Goal: Task Accomplishment & Management: Complete application form

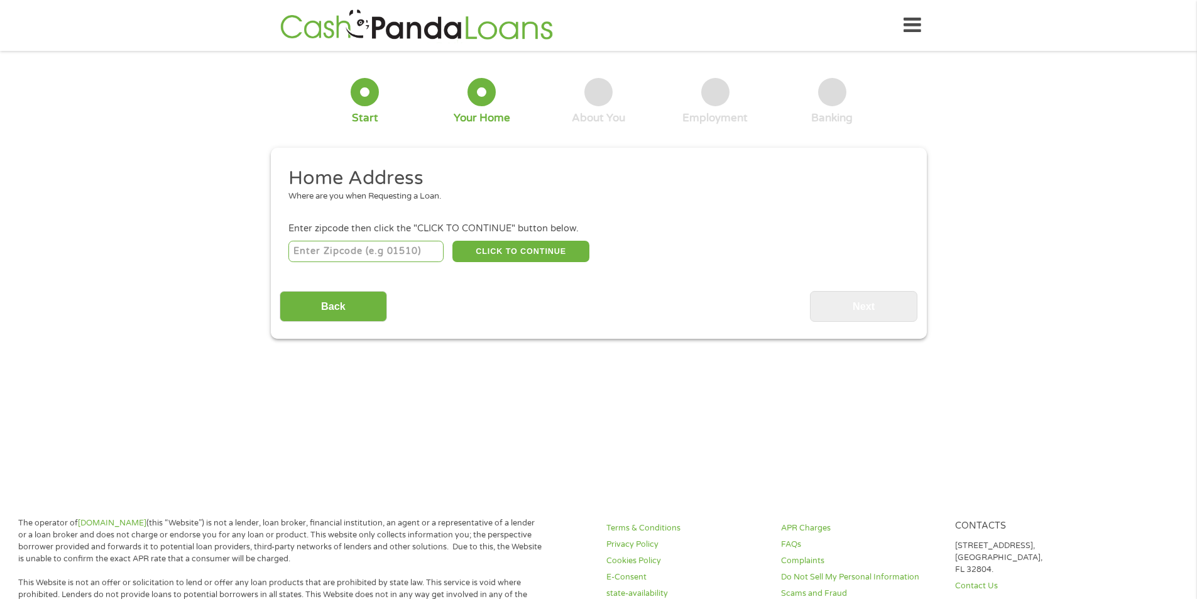
click at [359, 250] on input "number" at bounding box center [365, 251] width 155 height 21
type input "15320"
select select "[US_STATE]"
click at [470, 249] on button "CLICK TO CONTINUE" at bounding box center [520, 251] width 137 height 21
type input "15320"
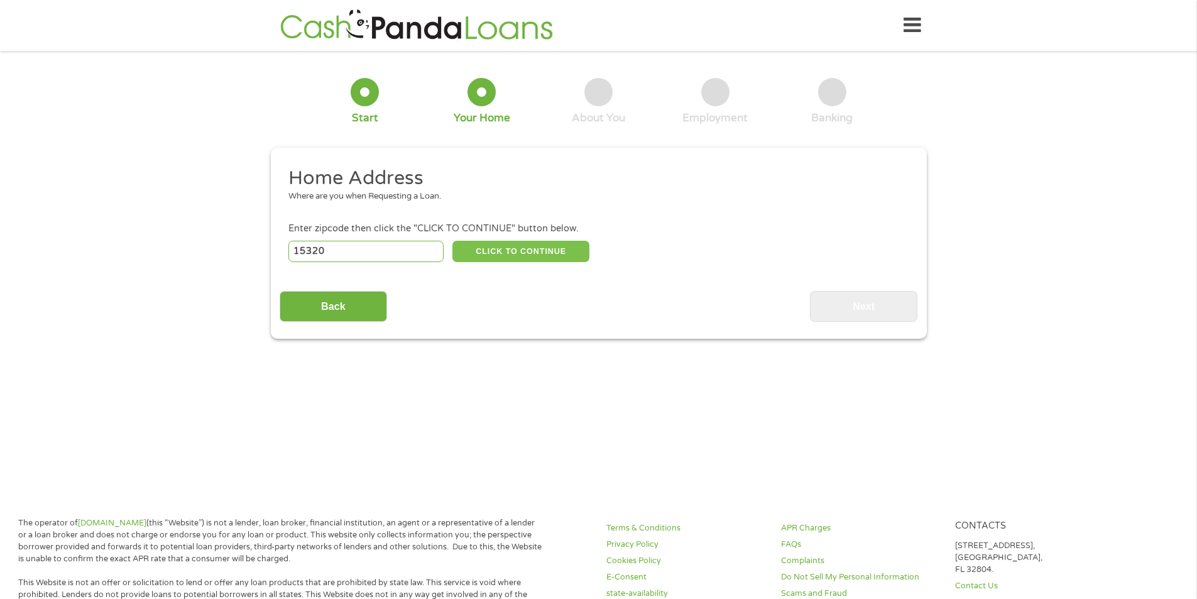
type input "Carmichaels"
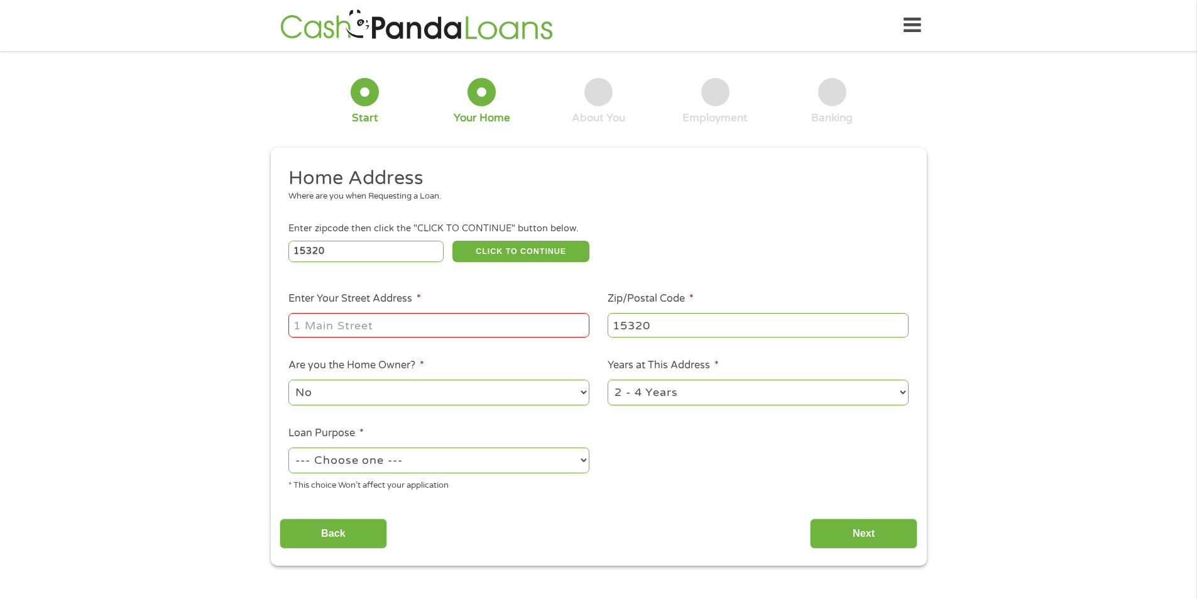
click at [393, 325] on input "Enter Your Street Address *" at bounding box center [438, 325] width 301 height 24
type input "[STREET_ADDRESS]"
click at [583, 396] on select "No Yes" at bounding box center [438, 392] width 301 height 26
select select "yes"
click at [288, 379] on select "No Yes" at bounding box center [438, 392] width 301 height 26
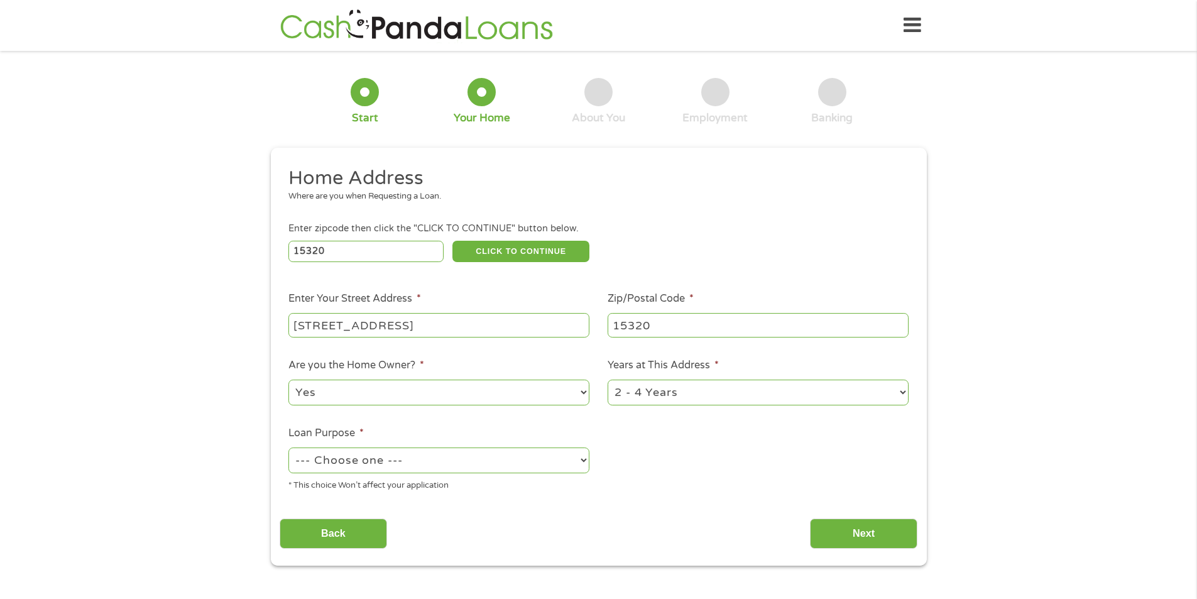
click at [903, 393] on select "1 Year or less 1 - 2 Years 2 - 4 Years Over 4 Years" at bounding box center [757, 392] width 301 height 26
select select "60months"
click at [607, 379] on select "1 Year or less 1 - 2 Years 2 - 4 Years Over 4 Years" at bounding box center [757, 392] width 301 height 26
click at [582, 464] on select "--- Choose one --- Pay Bills Debt Consolidation Home Improvement Major Purchase…" at bounding box center [438, 460] width 301 height 26
select select "paybills"
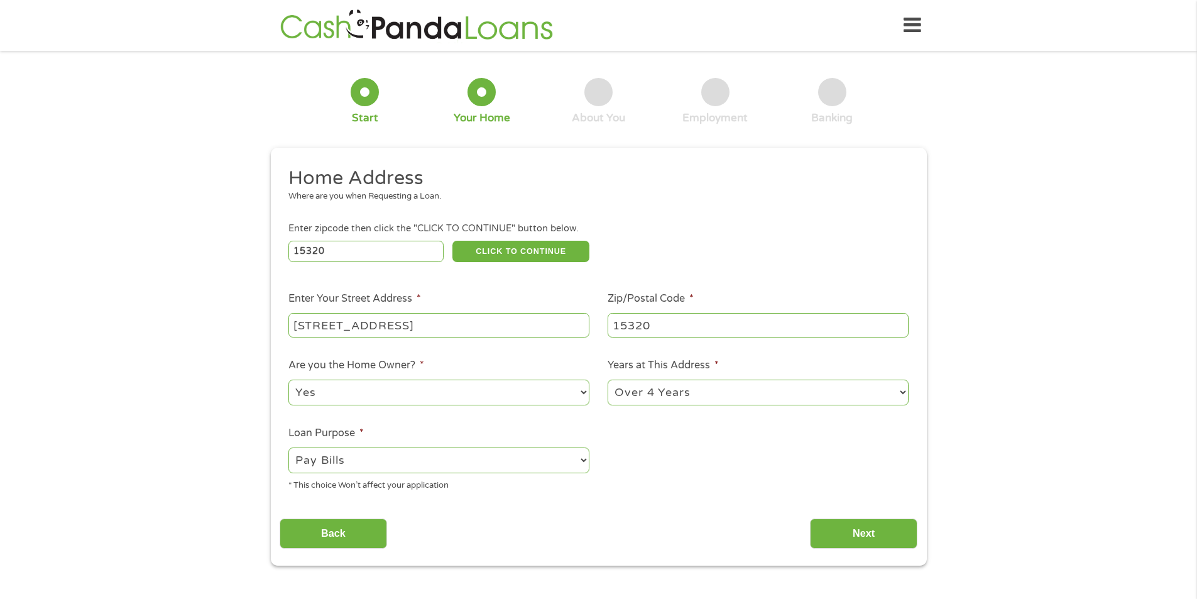
click at [288, 447] on select "--- Choose one --- Pay Bills Debt Consolidation Home Improvement Major Purchase…" at bounding box center [438, 460] width 301 height 26
click at [842, 536] on input "Next" at bounding box center [863, 533] width 107 height 31
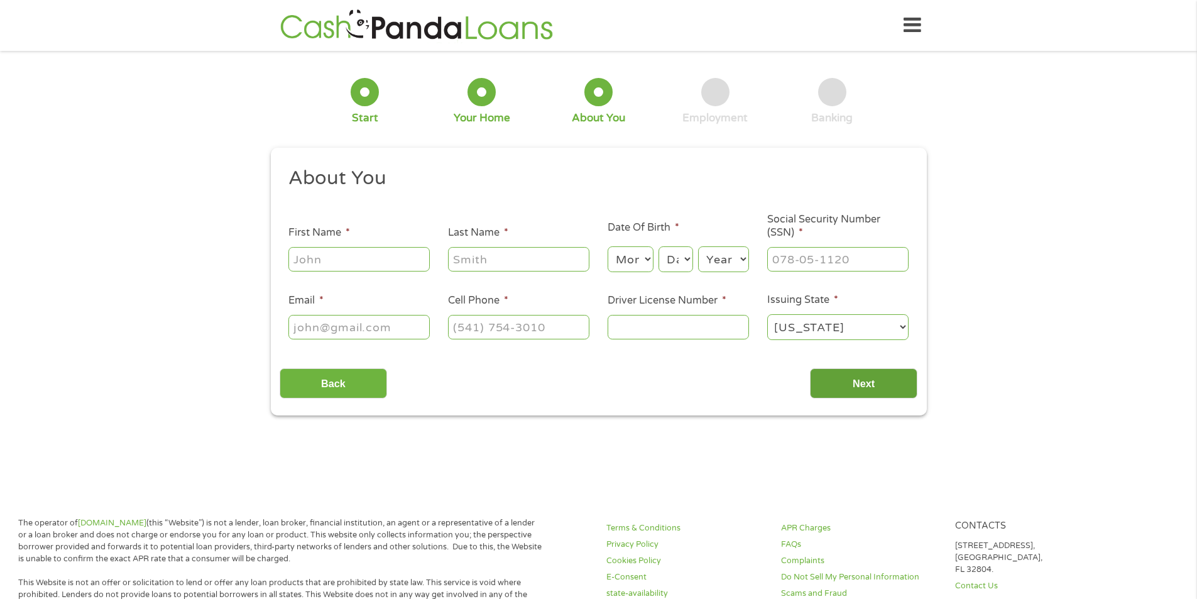
click at [884, 385] on input "Next" at bounding box center [863, 383] width 107 height 31
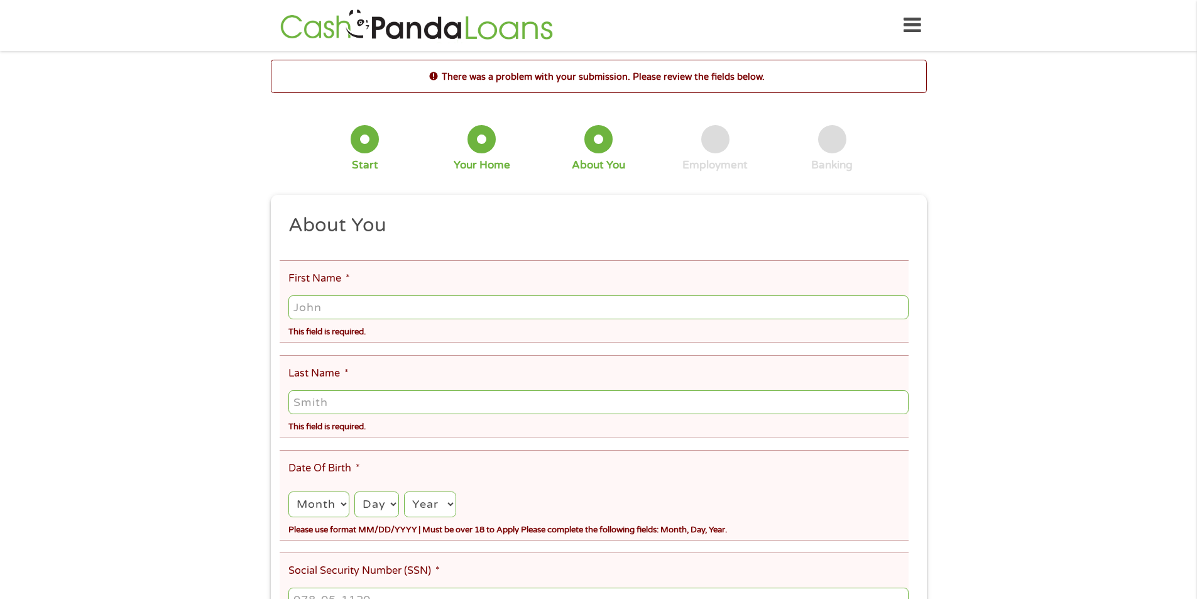
click at [353, 309] on input "First Name *" at bounding box center [597, 307] width 619 height 24
type input "[PERSON_NAME]"
type input "[PHONE_NUMBER]"
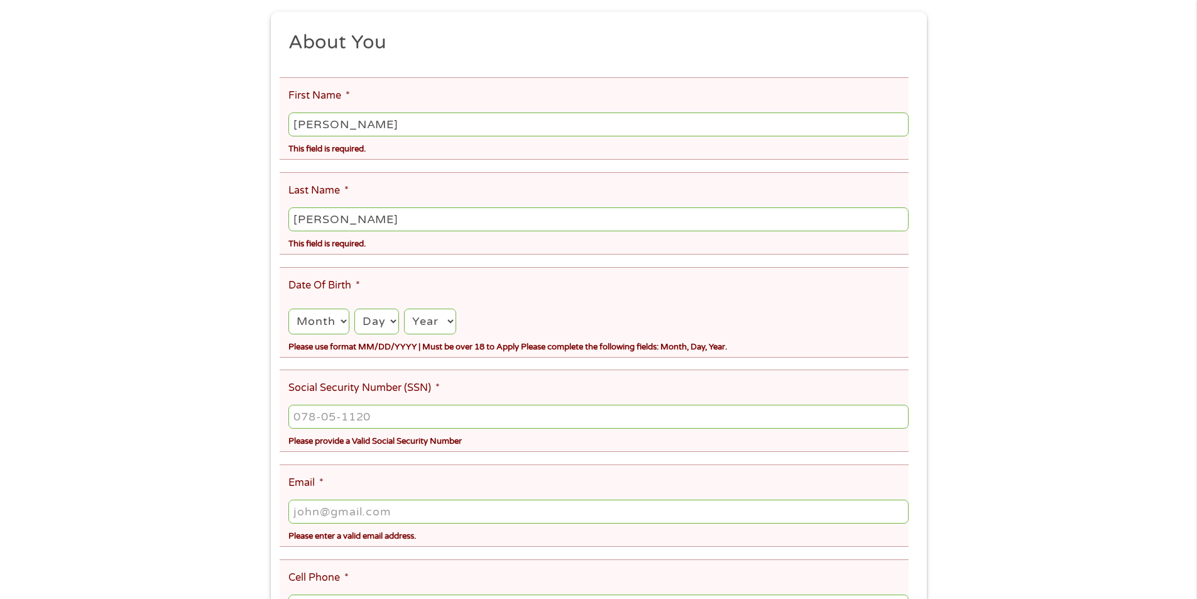
scroll to position [188, 0]
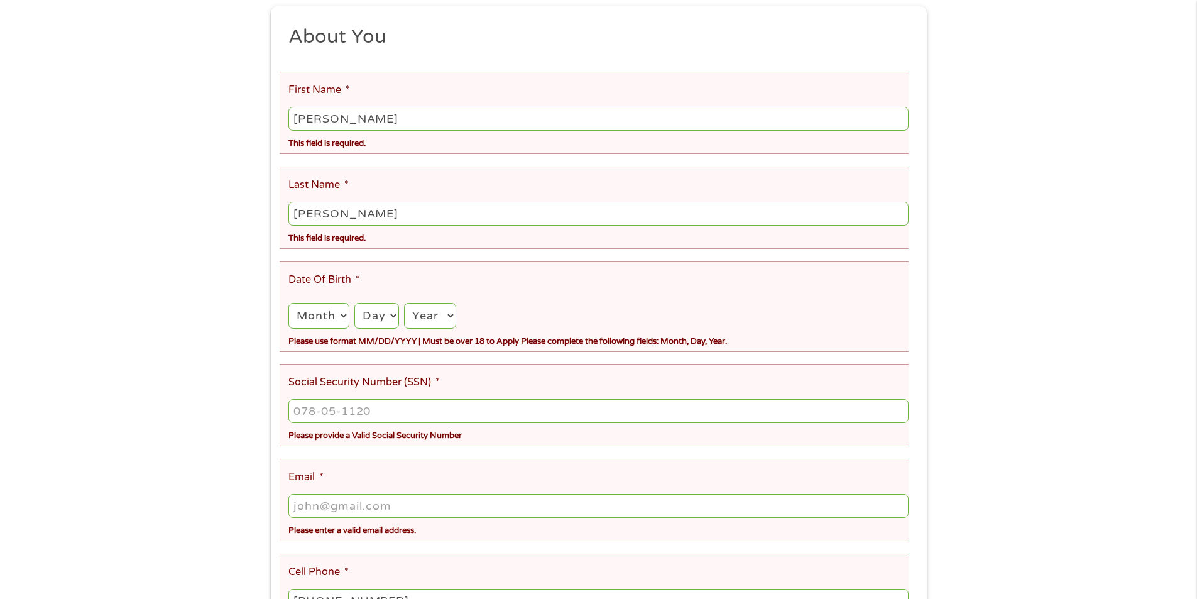
click at [340, 317] on select "Month 1 2 3 4 5 6 7 8 9 10 11 12" at bounding box center [318, 316] width 60 height 26
select select "4"
click at [288, 303] on select "Month 1 2 3 4 5 6 7 8 9 10 11 12" at bounding box center [318, 316] width 60 height 26
click at [393, 318] on select "Day 1 2 3 4 5 6 7 8 9 10 11 12 13 14 15 16 17 18 19 20 21 22 23 24 25 26 27 28 …" at bounding box center [376, 316] width 45 height 26
select select "17"
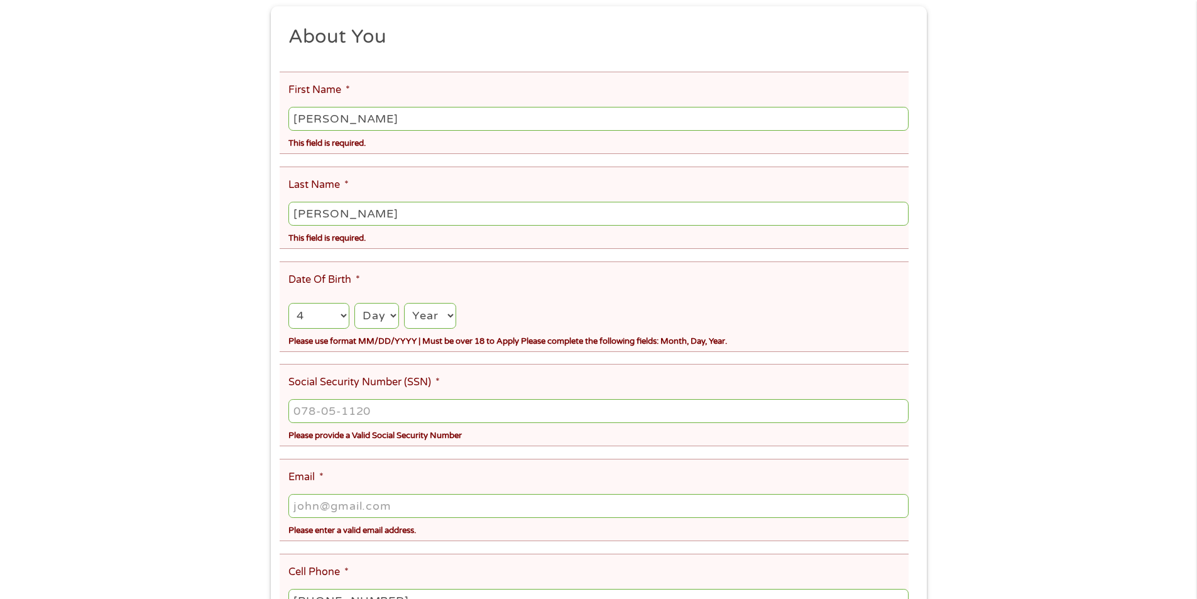
click at [354, 303] on select "Day 1 2 3 4 5 6 7 8 9 10 11 12 13 14 15 16 17 18 19 20 21 22 23 24 25 26 27 28 …" at bounding box center [376, 316] width 45 height 26
click at [440, 311] on select "Year [DATE] 2006 2005 2004 2003 2002 2001 2000 1999 1998 1997 1996 1995 1994 19…" at bounding box center [430, 316] width 52 height 26
select select "1972"
click at [404, 303] on select "Year [DATE] 2006 2005 2004 2003 2002 2001 2000 1999 1998 1997 1996 1995 1994 19…" at bounding box center [430, 316] width 52 height 26
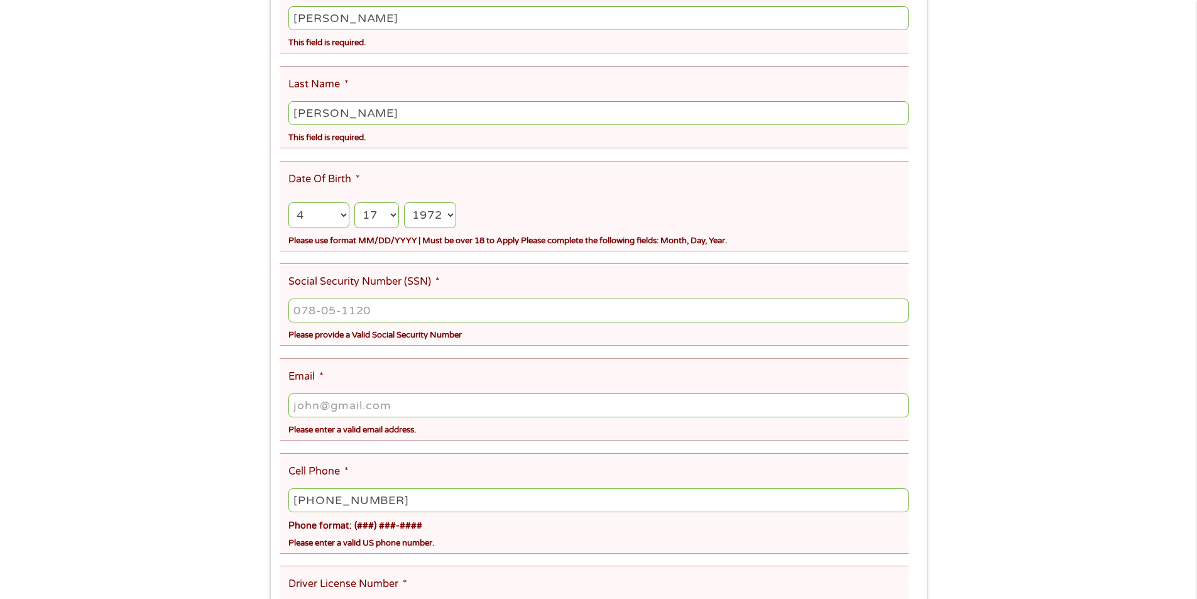
scroll to position [314, 0]
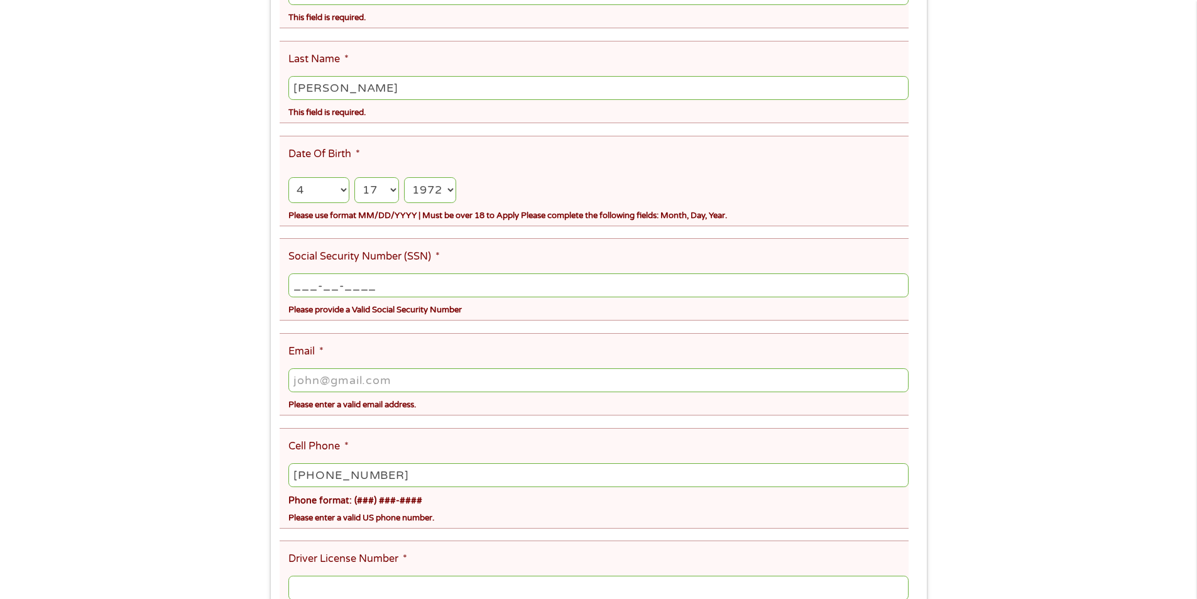
click at [394, 289] on input "___-__-____" at bounding box center [597, 285] width 619 height 24
type input "190-56-5760"
click at [396, 374] on input "Email *" at bounding box center [597, 380] width 619 height 24
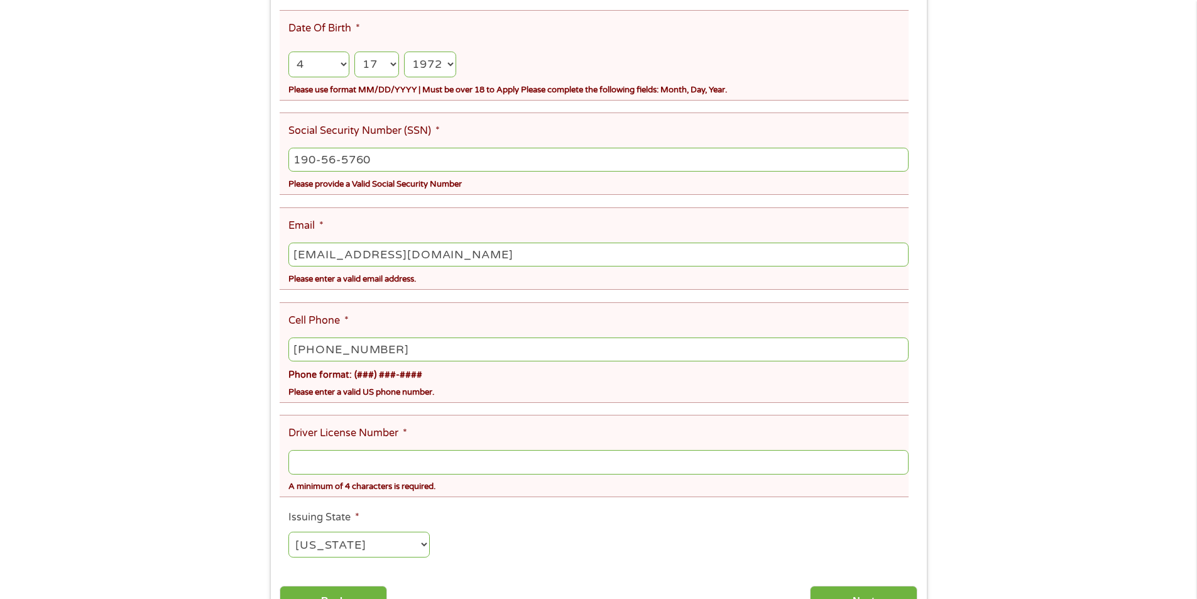
scroll to position [502, 0]
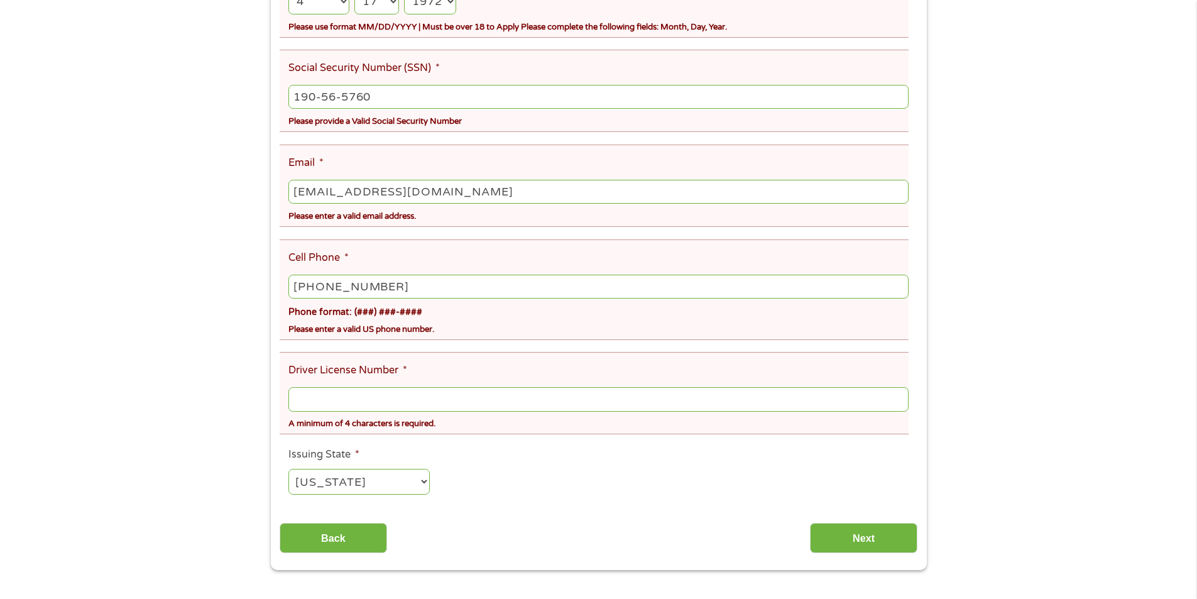
type input "[EMAIL_ADDRESS][DOMAIN_NAME]"
click at [413, 291] on input "[PHONE_NUMBER]" at bounding box center [597, 286] width 619 height 24
click at [399, 288] on input "[PHONE_NUMBER]" at bounding box center [597, 286] width 619 height 24
type input "[PHONE_NUMBER]"
click at [378, 394] on input "Driver License Number *" at bounding box center [597, 399] width 619 height 24
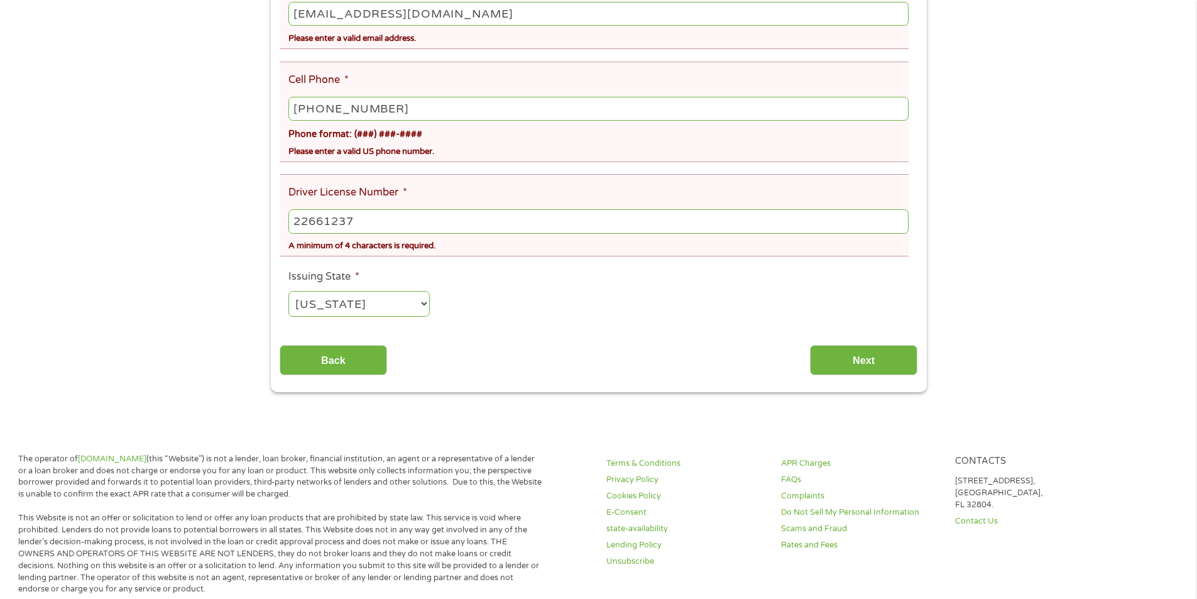
scroll to position [691, 0]
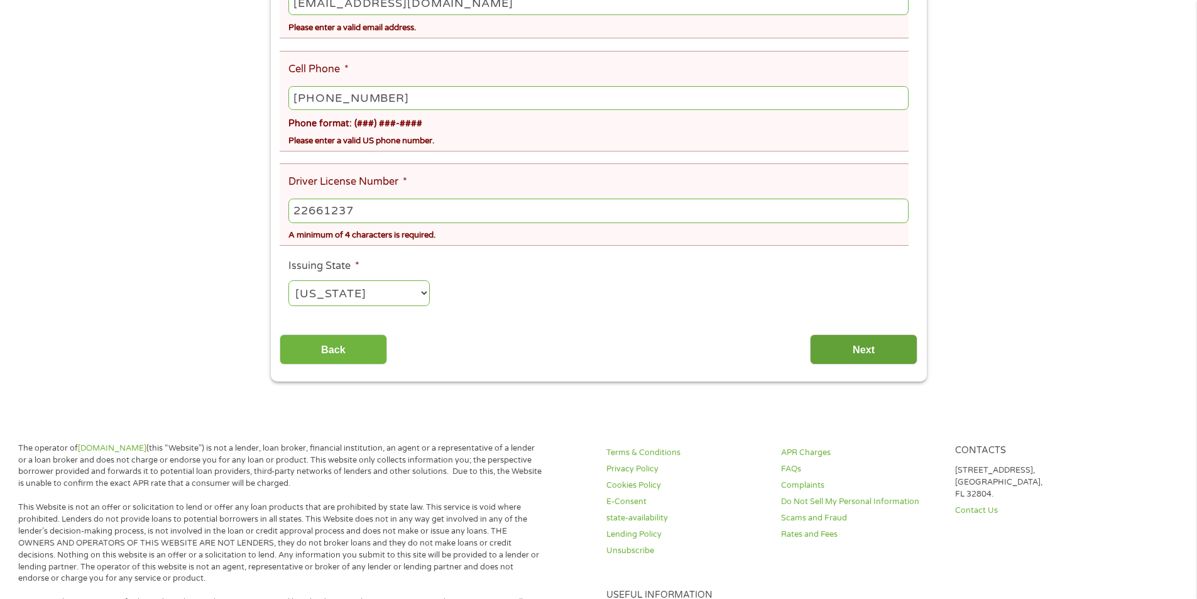
type input "22661237"
click at [837, 355] on input "Next" at bounding box center [863, 349] width 107 height 31
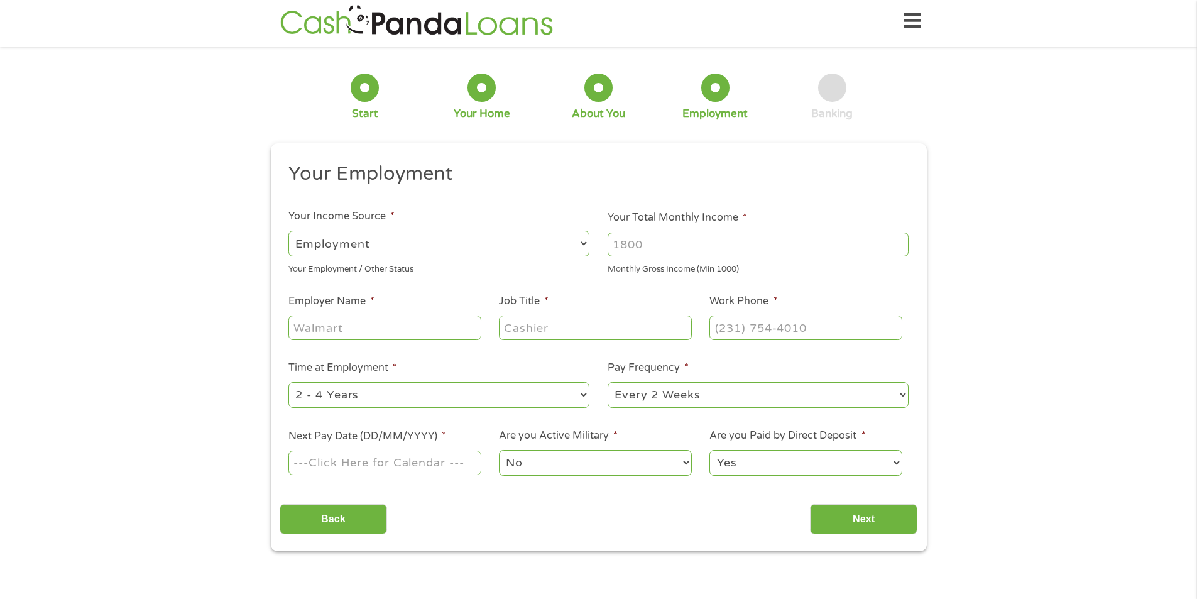
scroll to position [0, 0]
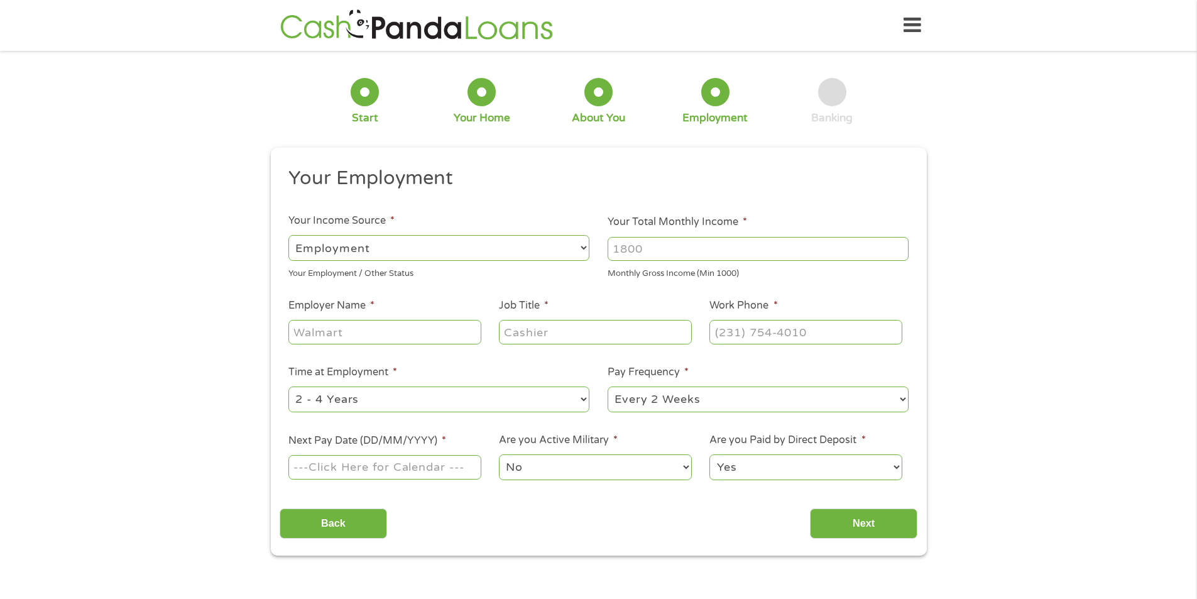
click at [581, 249] on select "--- Choose one --- Employment [DEMOGRAPHIC_DATA] Benefits" at bounding box center [438, 248] width 301 height 26
click at [288, 235] on select "--- Choose one --- Employment [DEMOGRAPHIC_DATA] Benefits" at bounding box center [438, 248] width 301 height 26
click at [765, 247] on input "Your Total Monthly Income *" at bounding box center [757, 249] width 301 height 24
type input "5000"
click at [439, 334] on input "Employer Name *" at bounding box center [384, 332] width 192 height 24
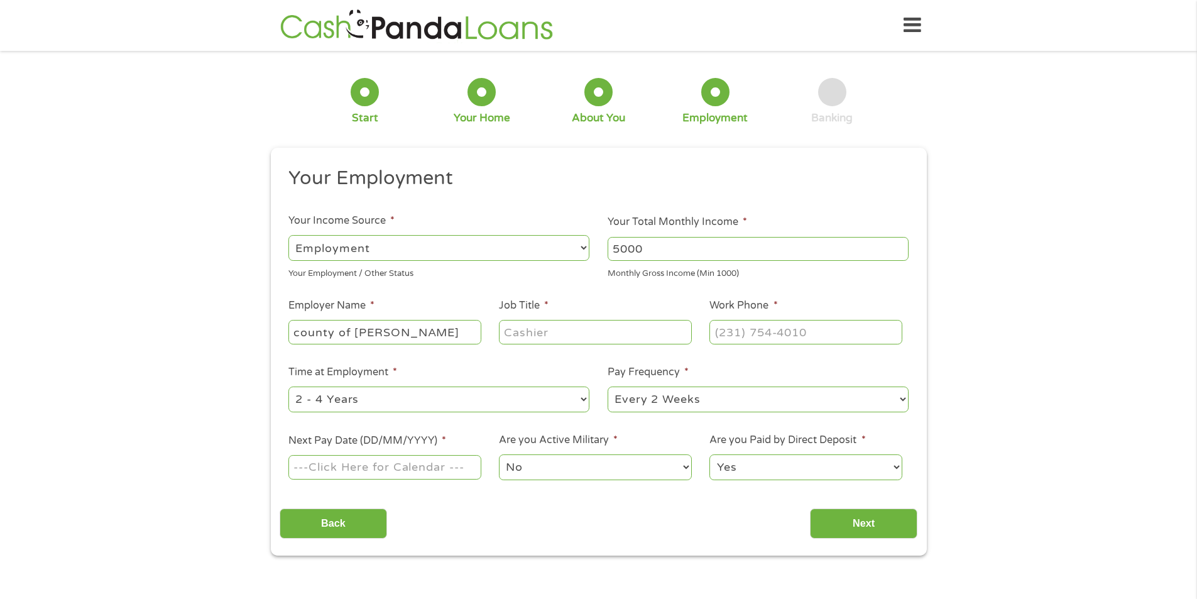
type input "county of [PERSON_NAME]"
click at [585, 339] on input "Job Title *" at bounding box center [595, 332] width 192 height 24
type input "case manager"
click at [759, 332] on input "(___) ___-____" at bounding box center [805, 332] width 192 height 24
type input "[PHONE_NUMBER]"
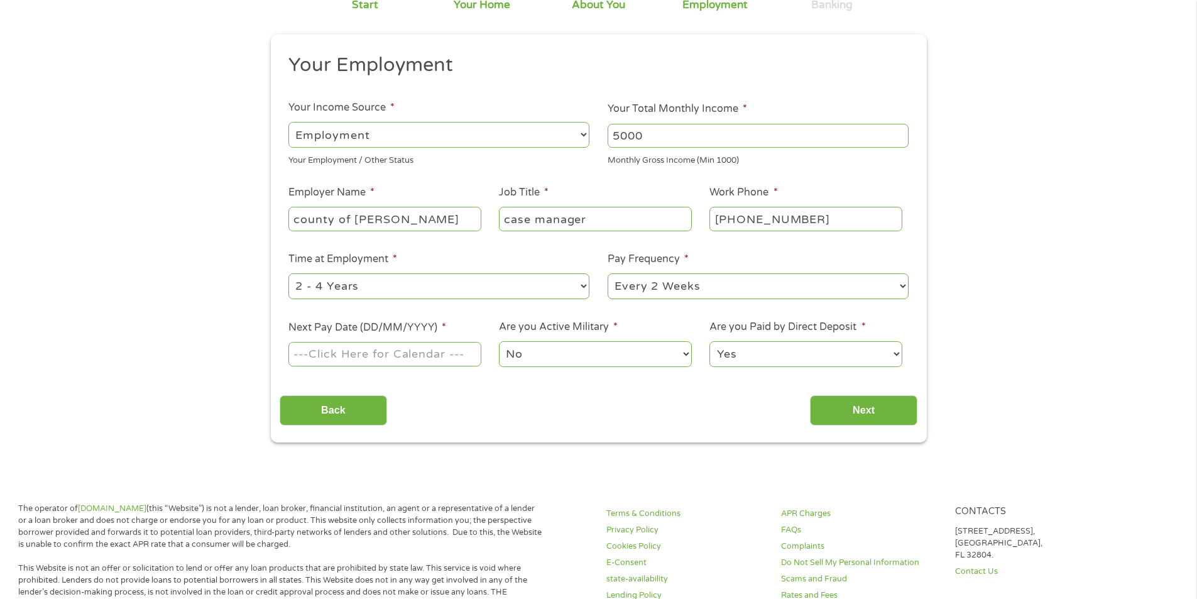
scroll to position [126, 0]
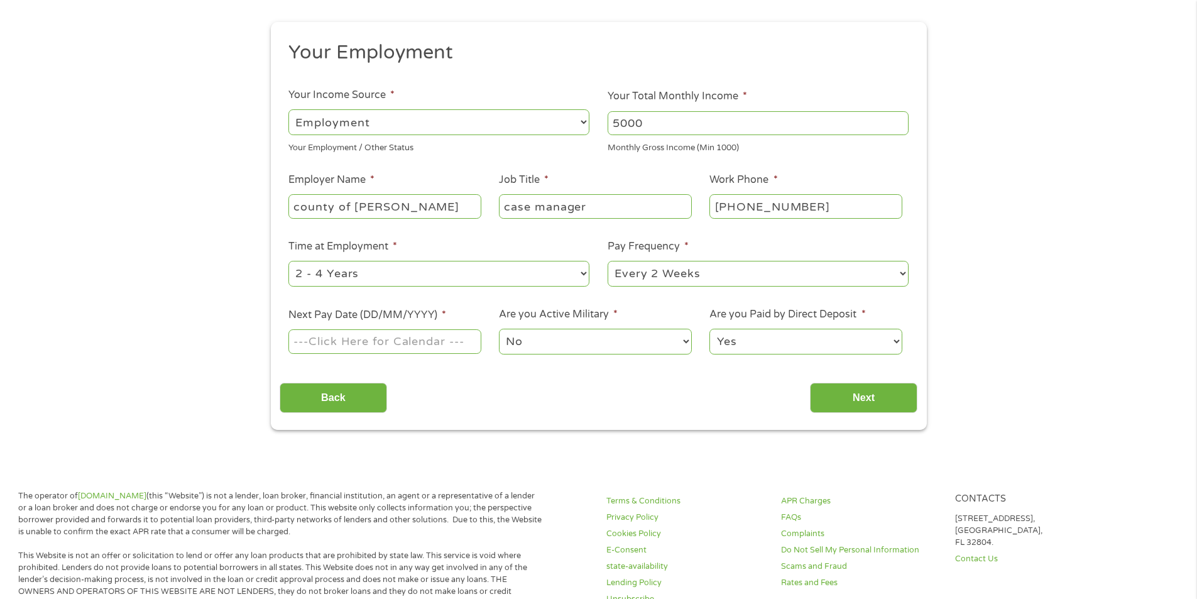
click at [584, 272] on select "--- Choose one --- 1 Year or less 1 - 2 Years 2 - 4 Years Over 4 Years" at bounding box center [438, 274] width 301 height 26
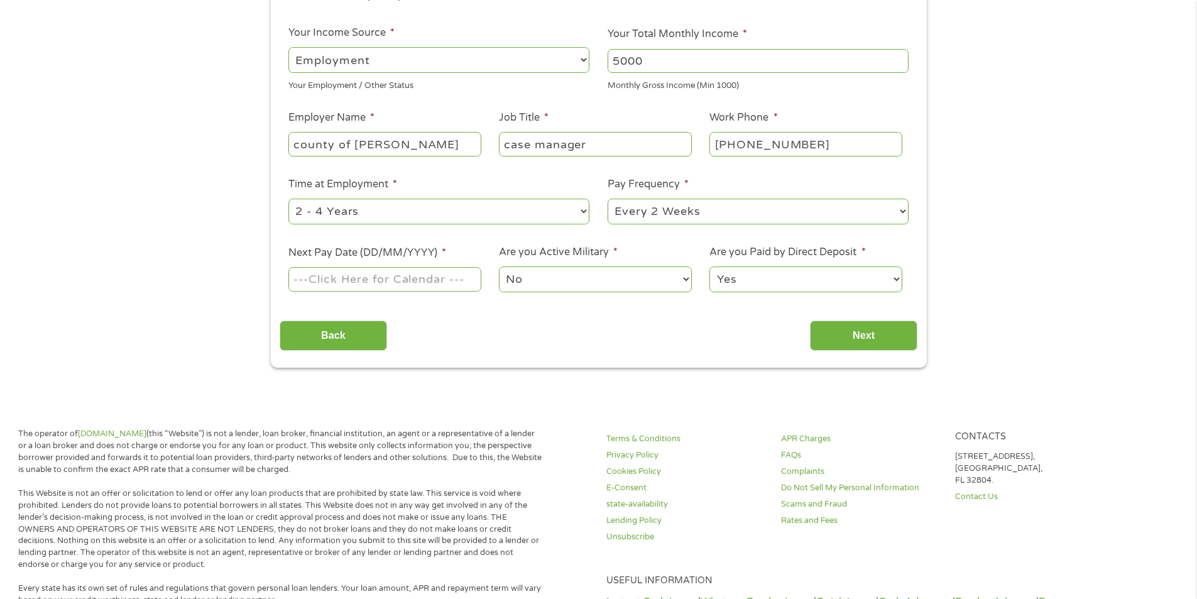
scroll to position [188, 0]
click at [585, 209] on select "--- Choose one --- 1 Year or less 1 - 2 Years 2 - 4 Years Over 4 Years" at bounding box center [438, 211] width 301 height 26
select select "60months"
click at [288, 198] on select "--- Choose one --- 1 Year or less 1 - 2 Years 2 - 4 Years Over 4 Years" at bounding box center [438, 211] width 301 height 26
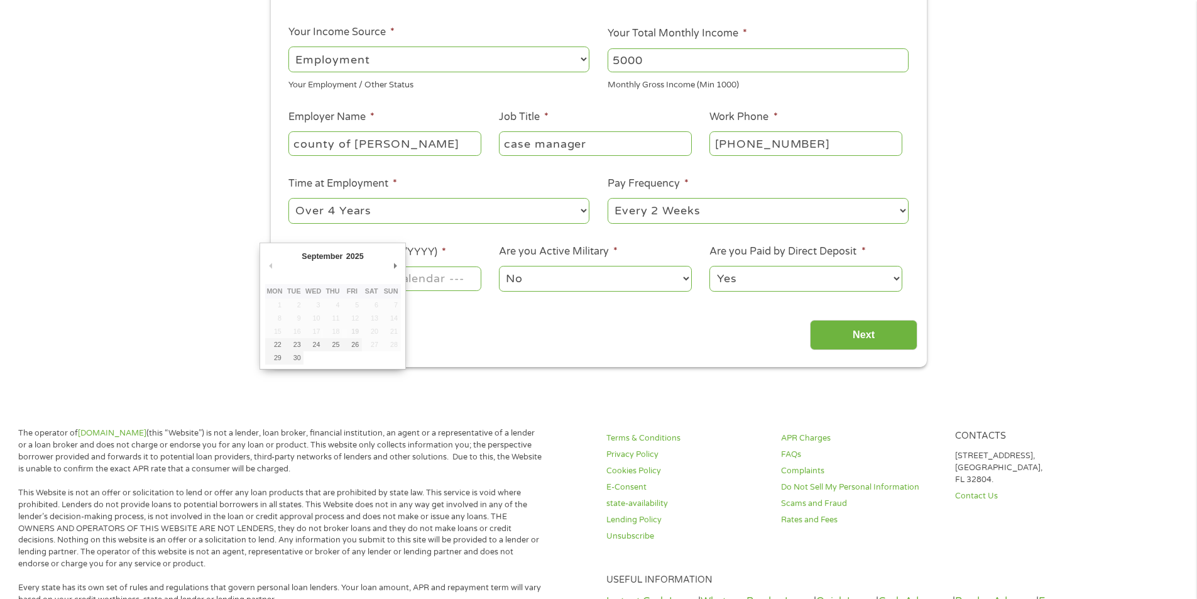
click at [373, 281] on body "Home Get Loan Offer How it works FAQs Blog Cash Loans Quick Loans Online Loans …" at bounding box center [598, 497] width 1197 height 1371
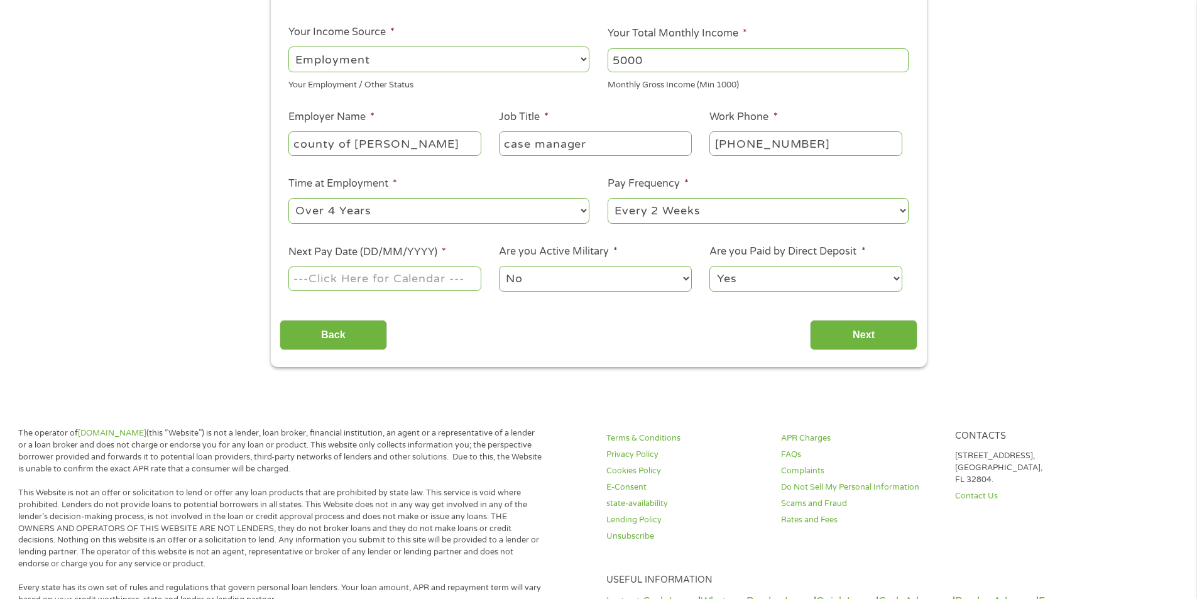
click at [374, 279] on input "Next Pay Date (DD/MM/YYYY) *" at bounding box center [384, 278] width 192 height 24
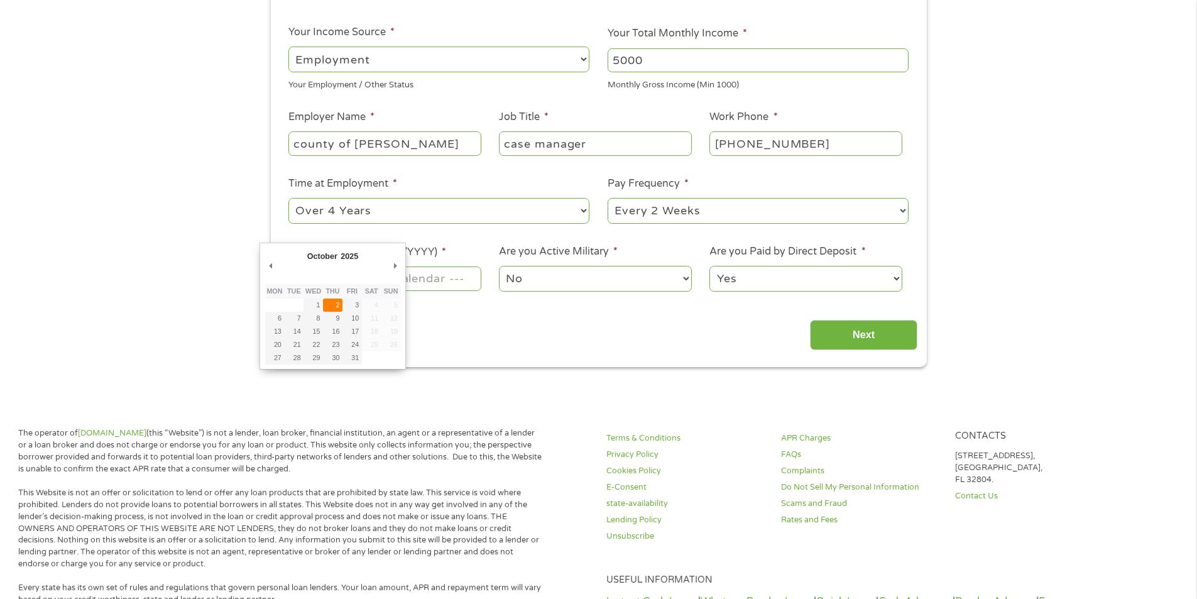
type input "[DATE]"
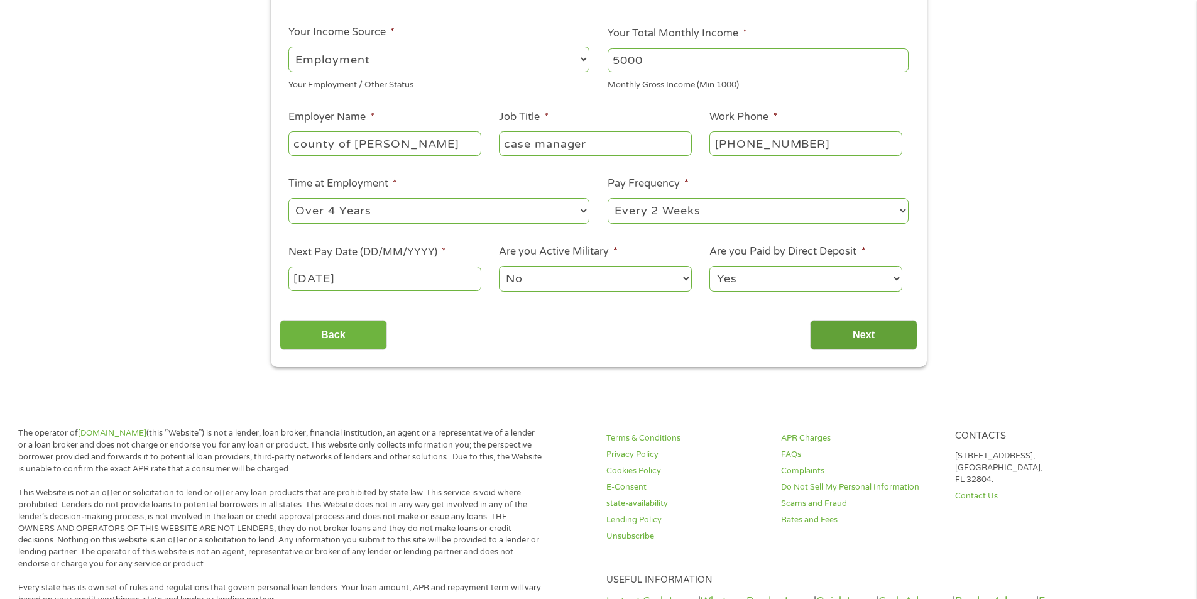
click at [869, 341] on input "Next" at bounding box center [863, 335] width 107 height 31
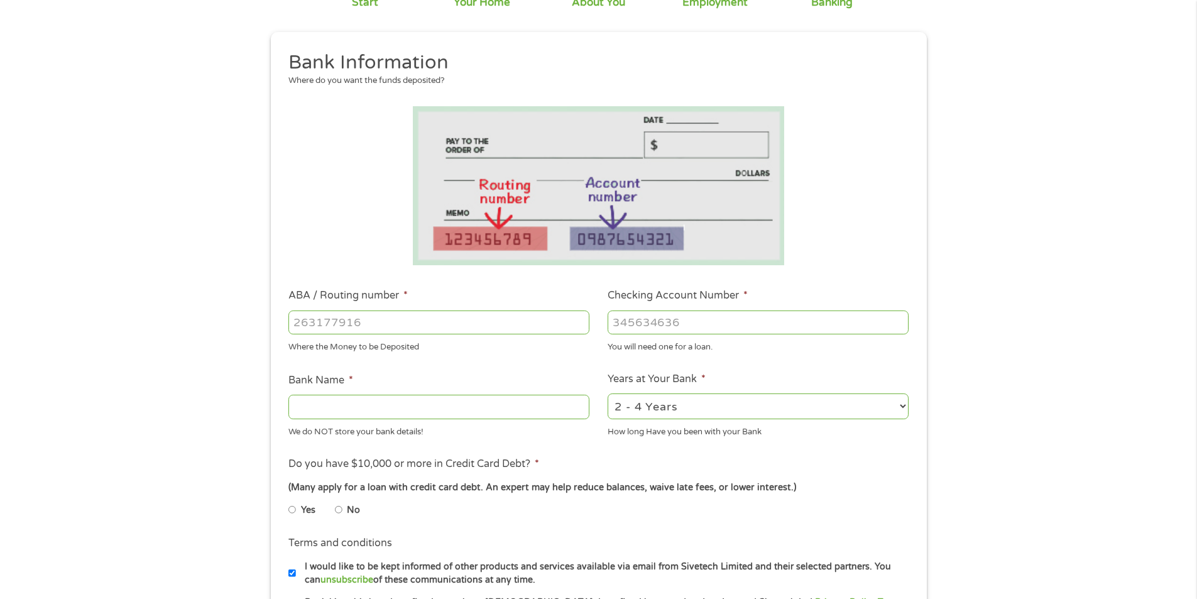
scroll to position [126, 0]
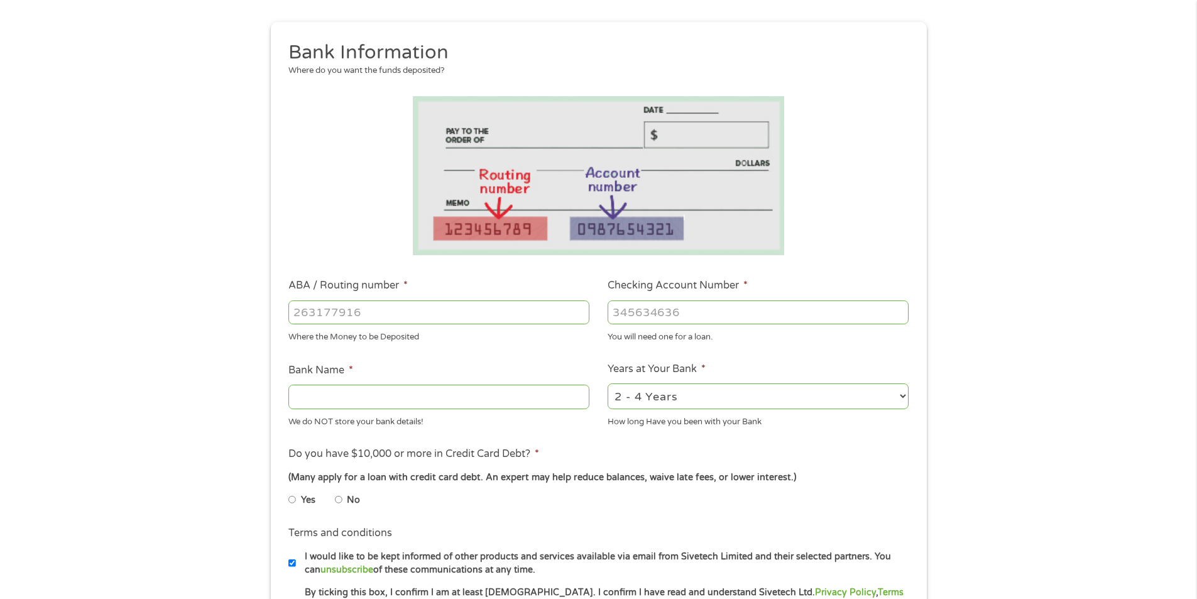
click at [364, 308] on input "ABA / Routing number *" at bounding box center [438, 312] width 301 height 24
type input "044115809"
type input "WOODFOREST NATIONAL BANK"
type input "044115809"
click at [689, 316] on input "Checking Account Number *" at bounding box center [757, 312] width 301 height 24
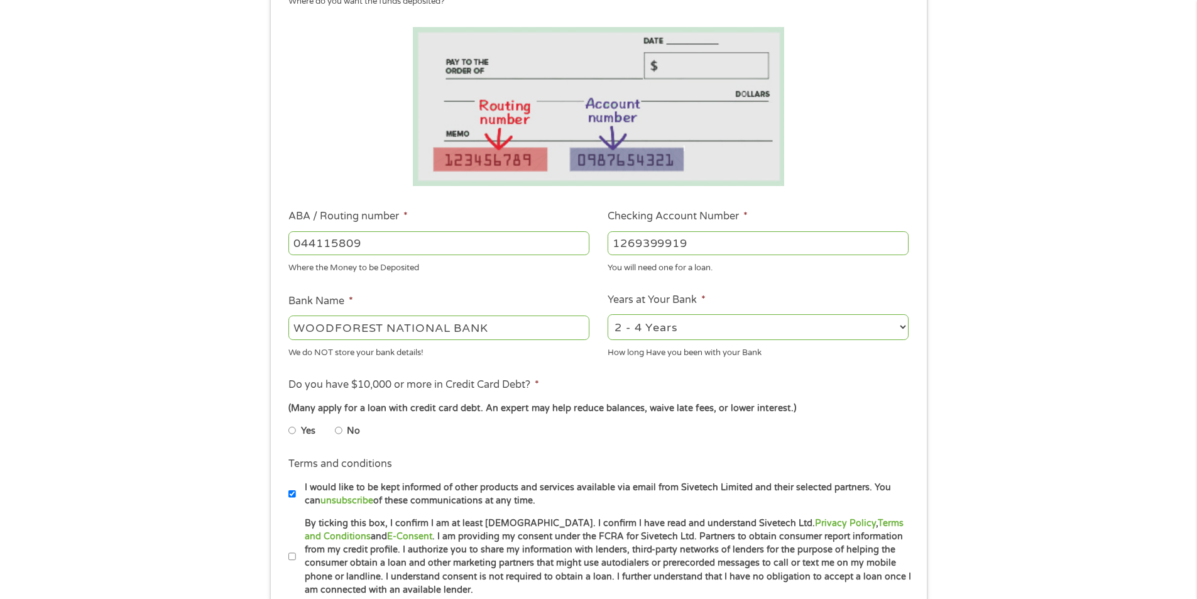
scroll to position [251, 0]
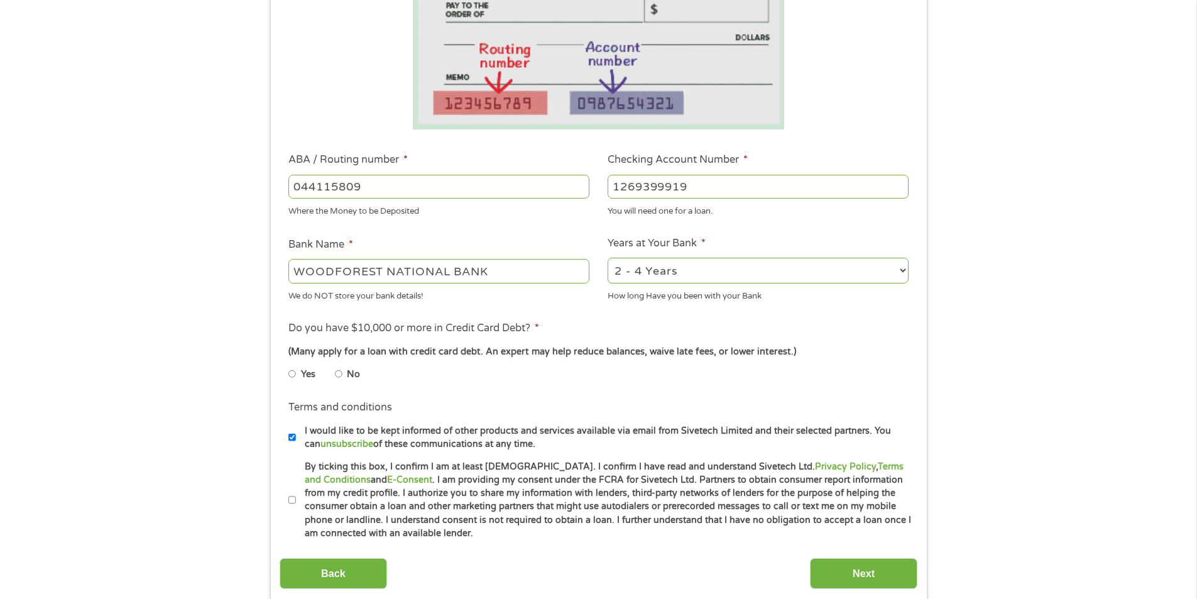
type input "1269399919"
click at [903, 273] on select "2 - 4 Years 6 - 12 Months 1 - 2 Years Over 4 Years" at bounding box center [757, 271] width 301 height 26
select select "60months"
click at [607, 258] on select "2 - 4 Years 6 - 12 Months 1 - 2 Years Over 4 Years" at bounding box center [757, 271] width 301 height 26
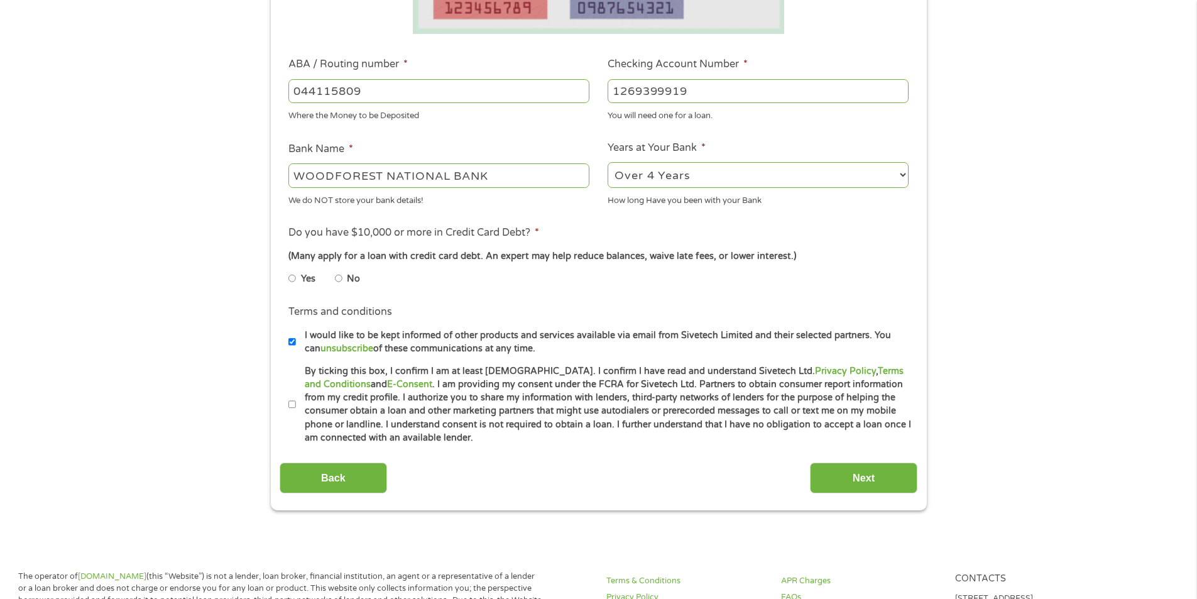
scroll to position [377, 0]
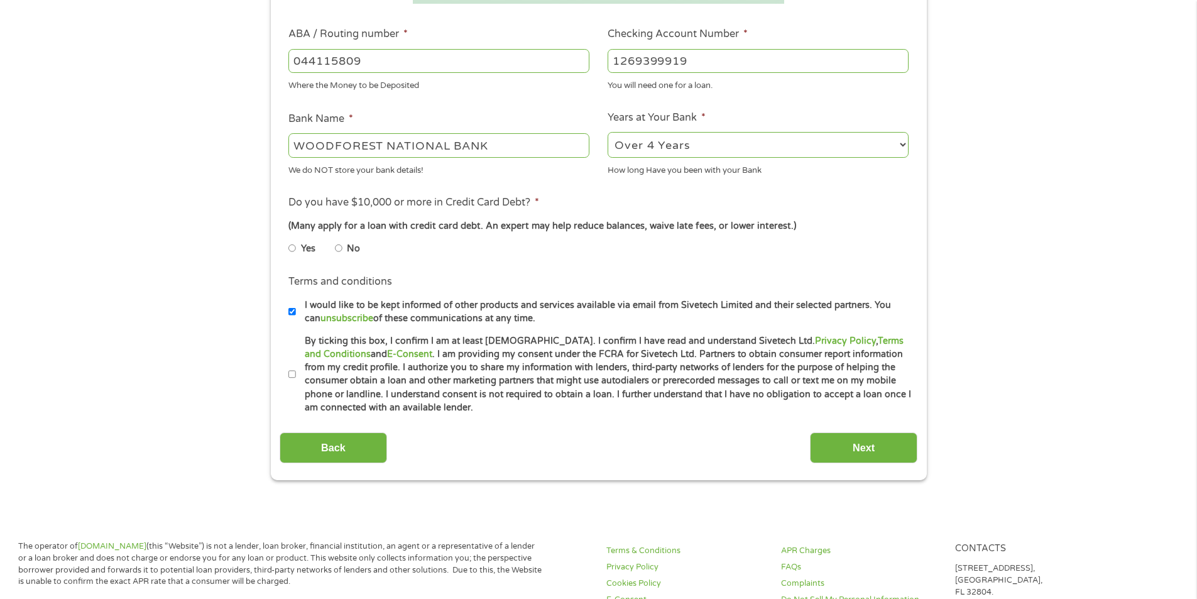
click at [340, 247] on input "No" at bounding box center [339, 248] width 8 height 20
radio input "true"
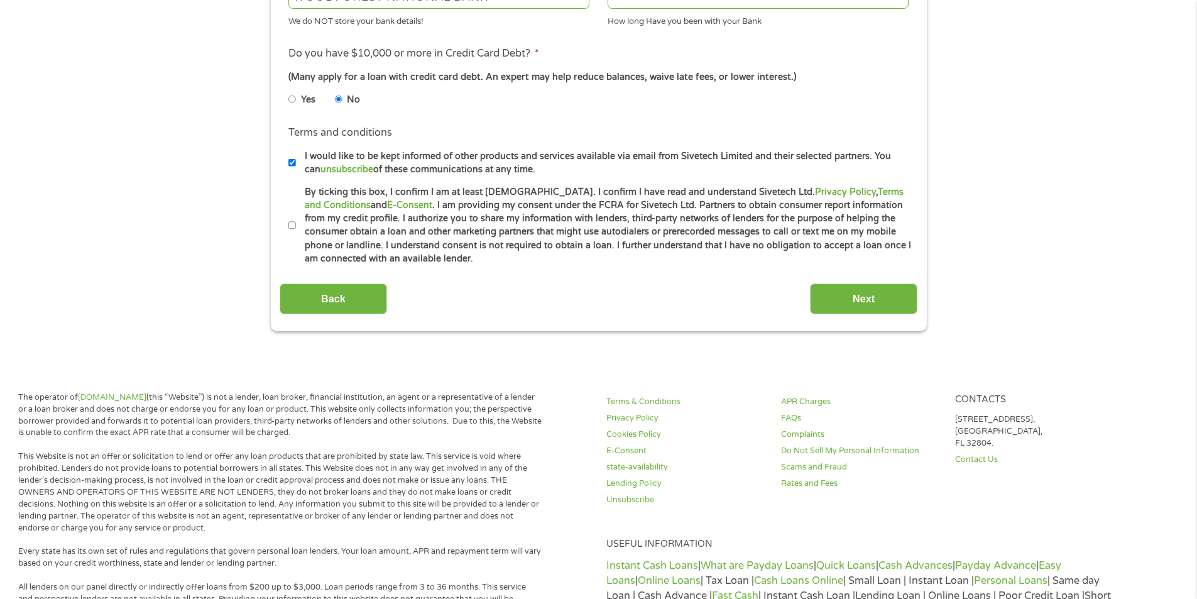
scroll to position [565, 0]
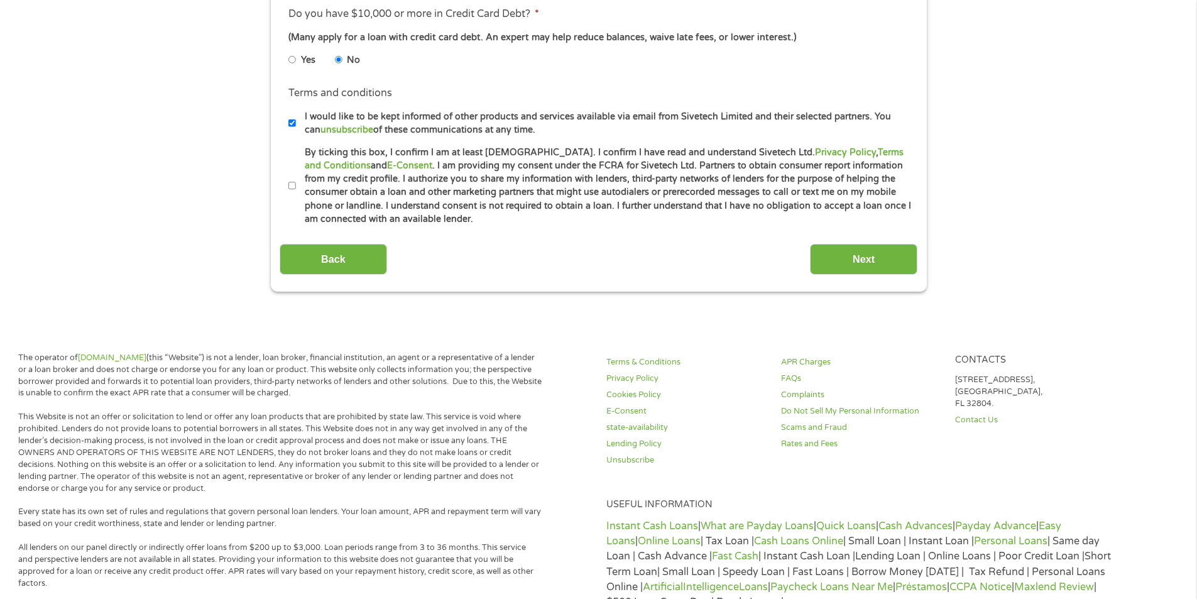
click at [292, 185] on input "By ticking this box, I confirm I am at least [DEMOGRAPHIC_DATA]. I confirm I ha…" at bounding box center [292, 186] width 8 height 20
checkbox input "true"
click at [888, 254] on input "Next" at bounding box center [863, 259] width 107 height 31
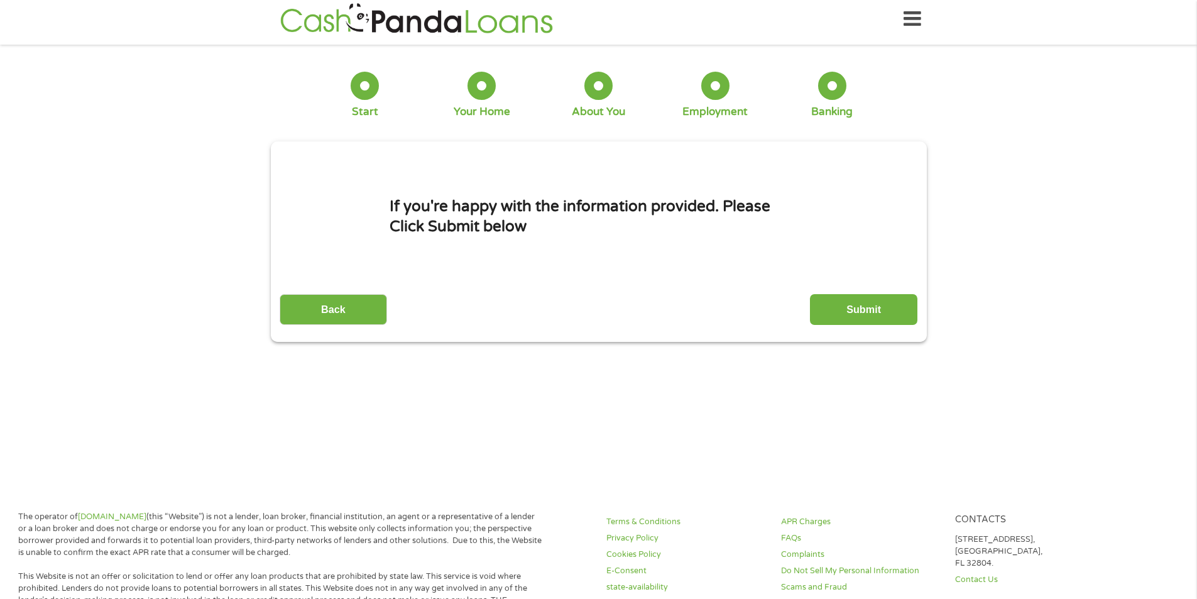
scroll to position [0, 0]
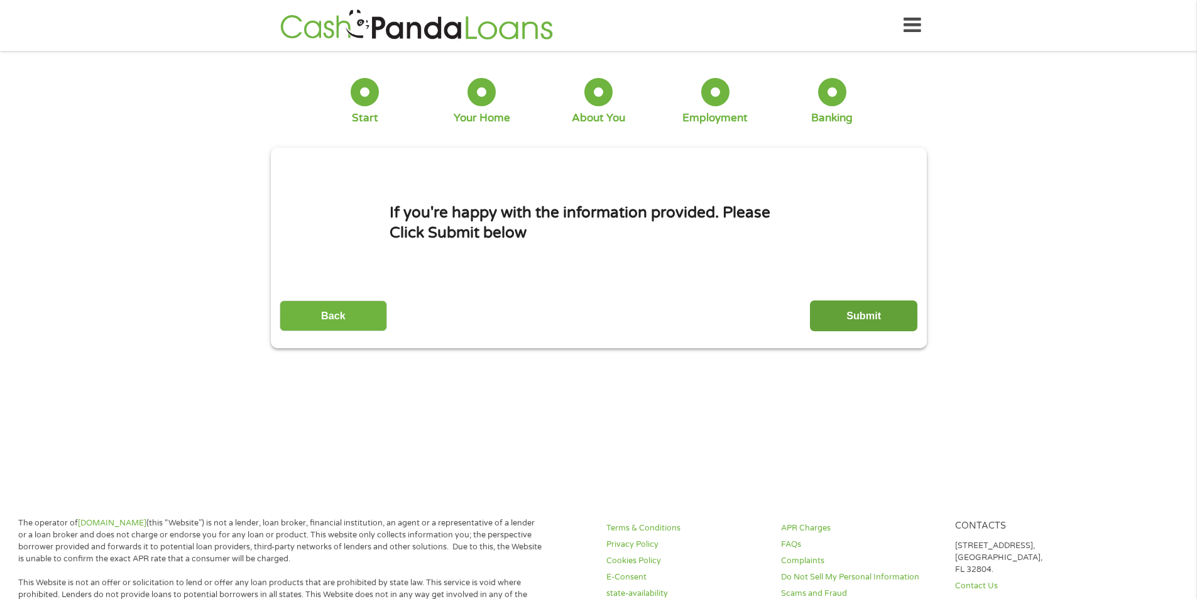
click at [835, 305] on input "Submit" at bounding box center [863, 315] width 107 height 31
